Goal: Find contact information: Find contact information

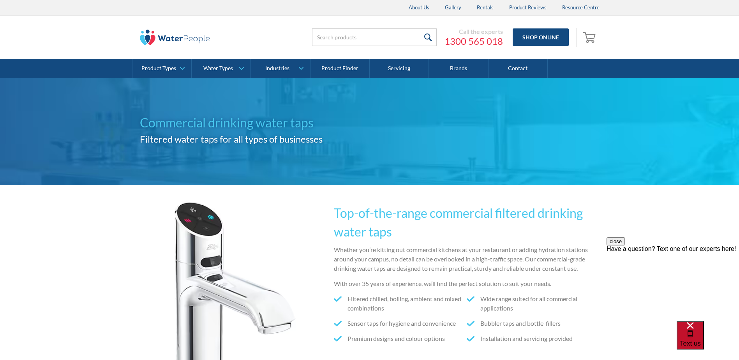
click at [701, 340] on span "Text us" at bounding box center [690, 343] width 21 height 7
click at [530, 41] on link "Shop Online" at bounding box center [541, 37] width 56 height 18
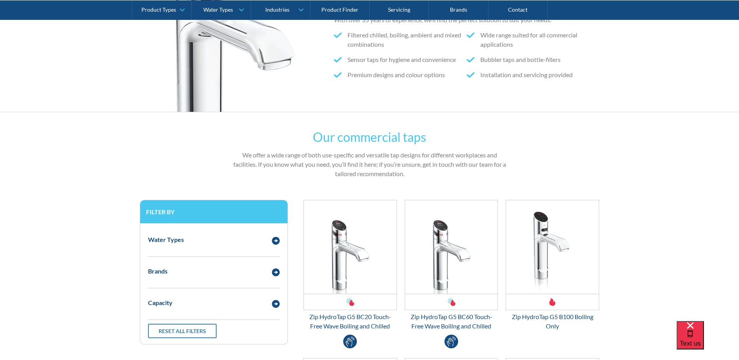
scroll to position [273, 0]
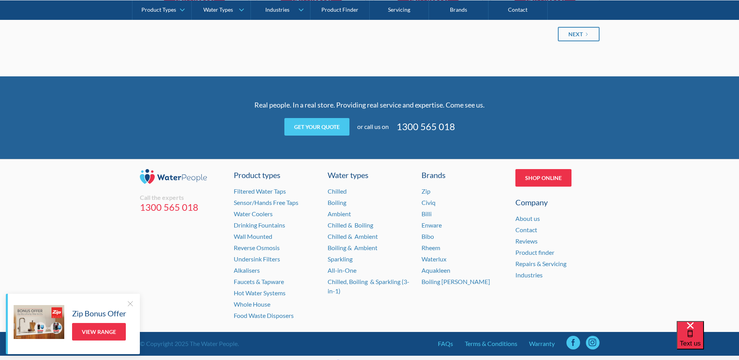
scroll to position [1112, 0]
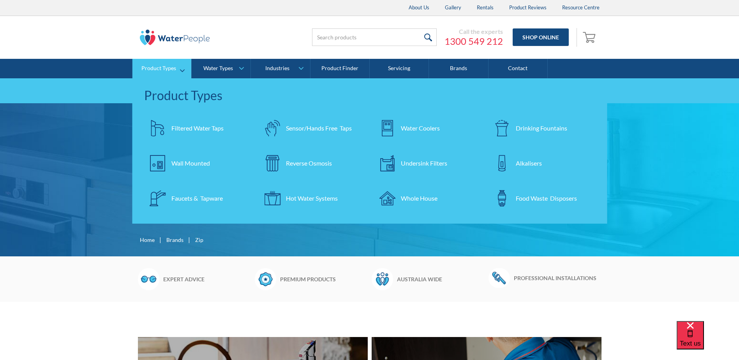
click at [185, 129] on div "Filtered Water Taps" at bounding box center [198, 128] width 52 height 9
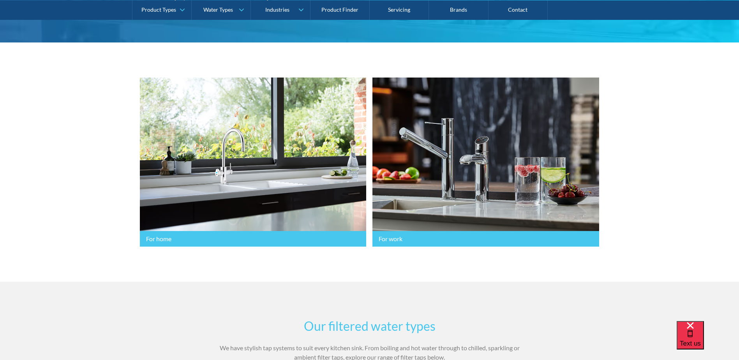
scroll to position [117, 0]
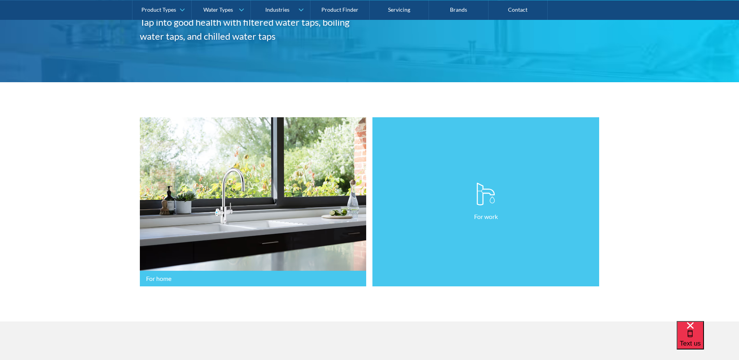
click at [427, 268] on link "For work" at bounding box center [486, 202] width 227 height 170
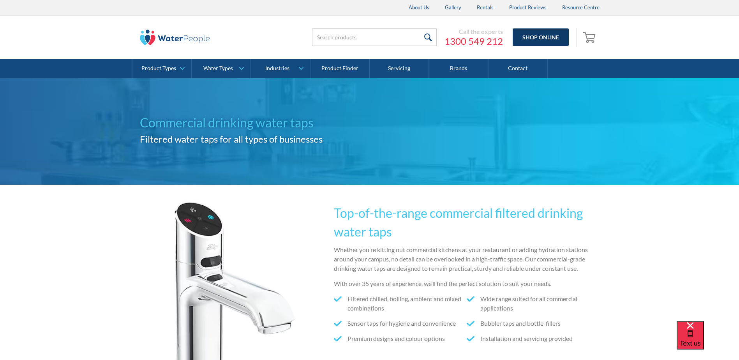
click at [532, 39] on link "Shop Online" at bounding box center [541, 37] width 56 height 18
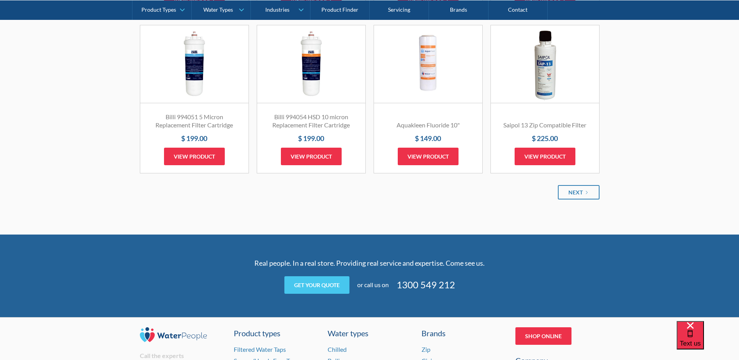
scroll to position [936, 0]
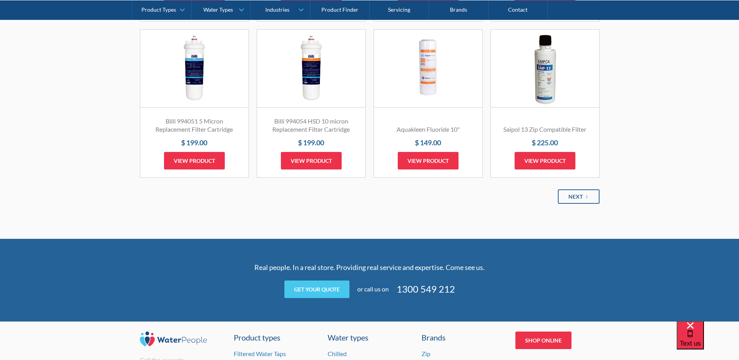
click at [580, 191] on link "Next" at bounding box center [579, 196] width 42 height 14
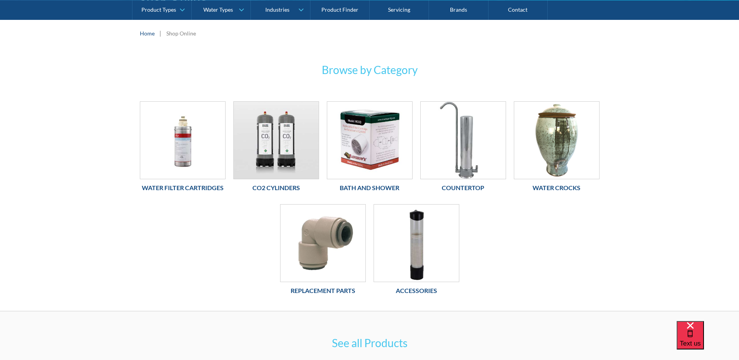
scroll to position [78, 0]
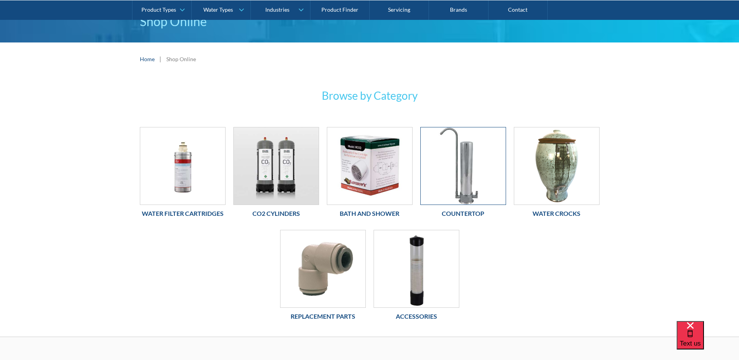
click at [481, 169] on img at bounding box center [463, 165] width 85 height 77
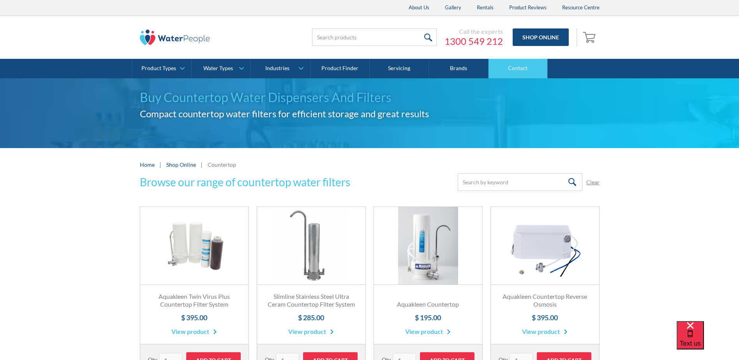
click at [525, 68] on link "Contact" at bounding box center [518, 68] width 59 height 19
